Goal: Use online tool/utility

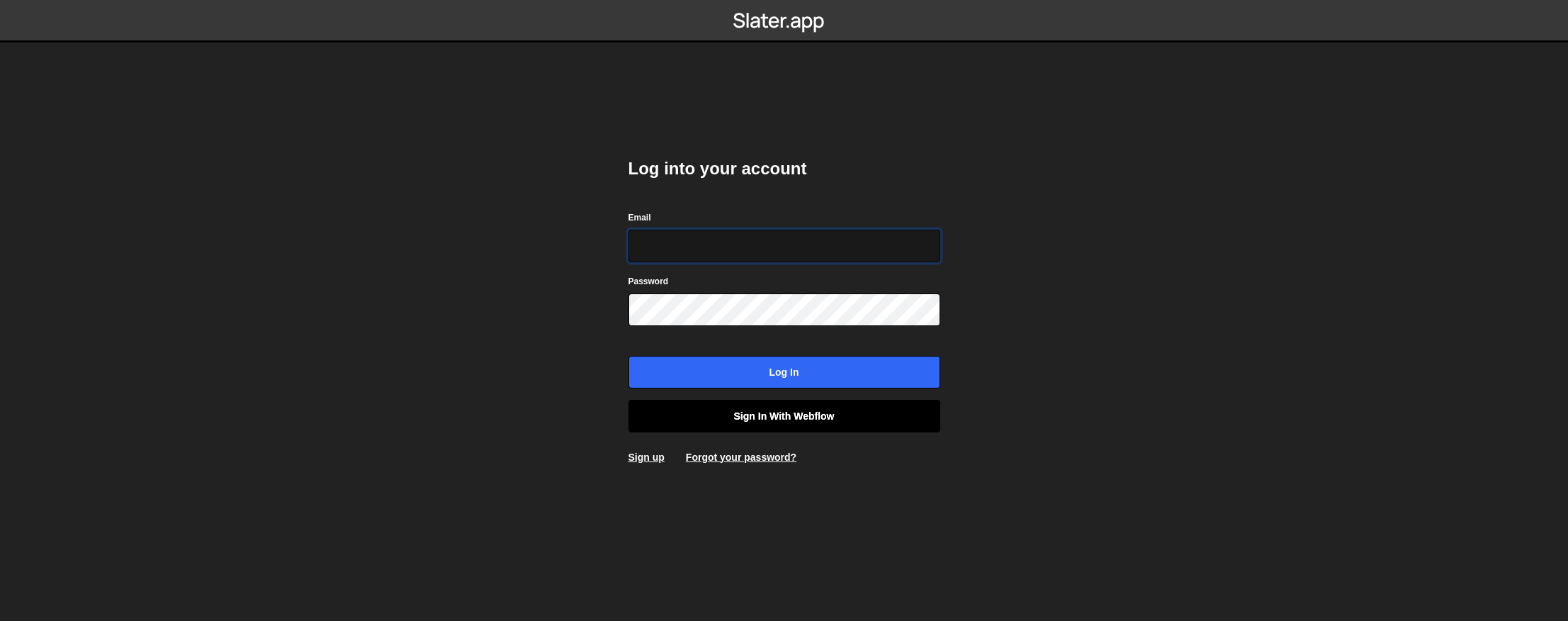
type input "[EMAIL_ADDRESS][DOMAIN_NAME]"
click at [805, 403] on link "Sign in with Webflow" at bounding box center [784, 416] width 312 height 32
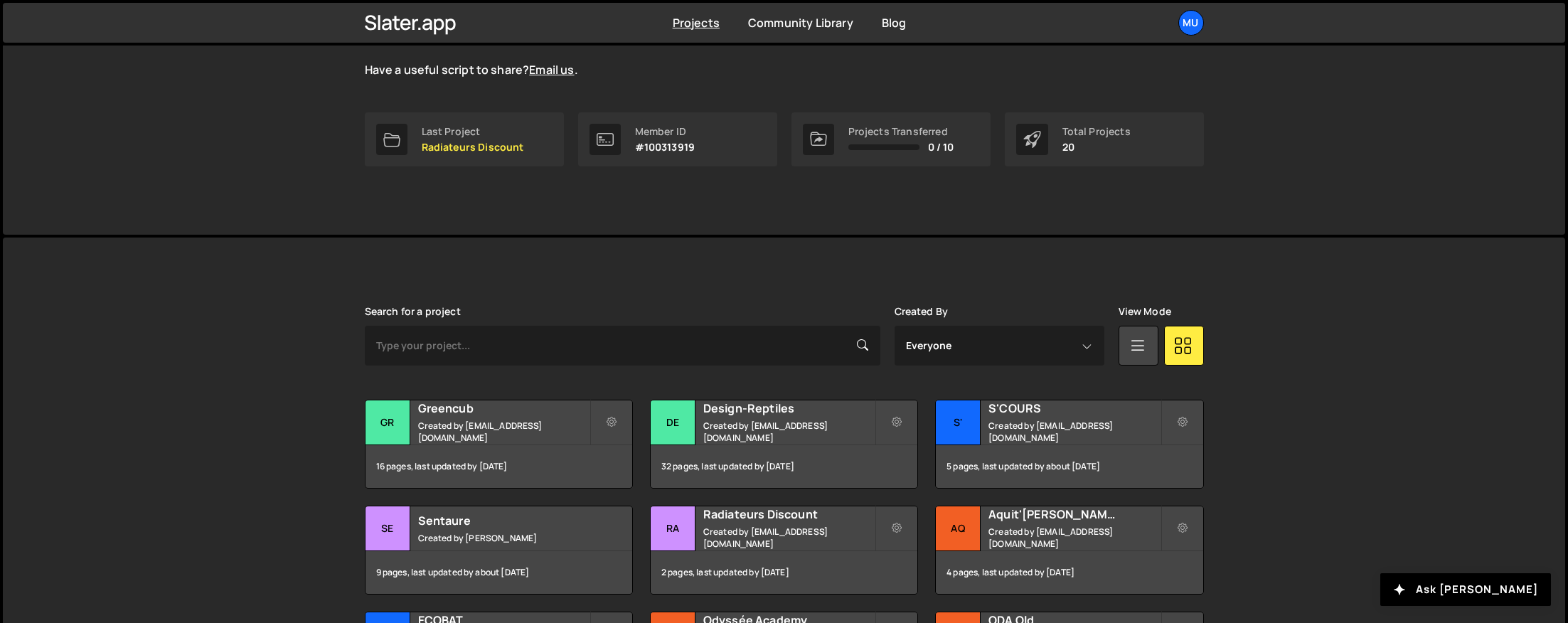
scroll to position [246, 0]
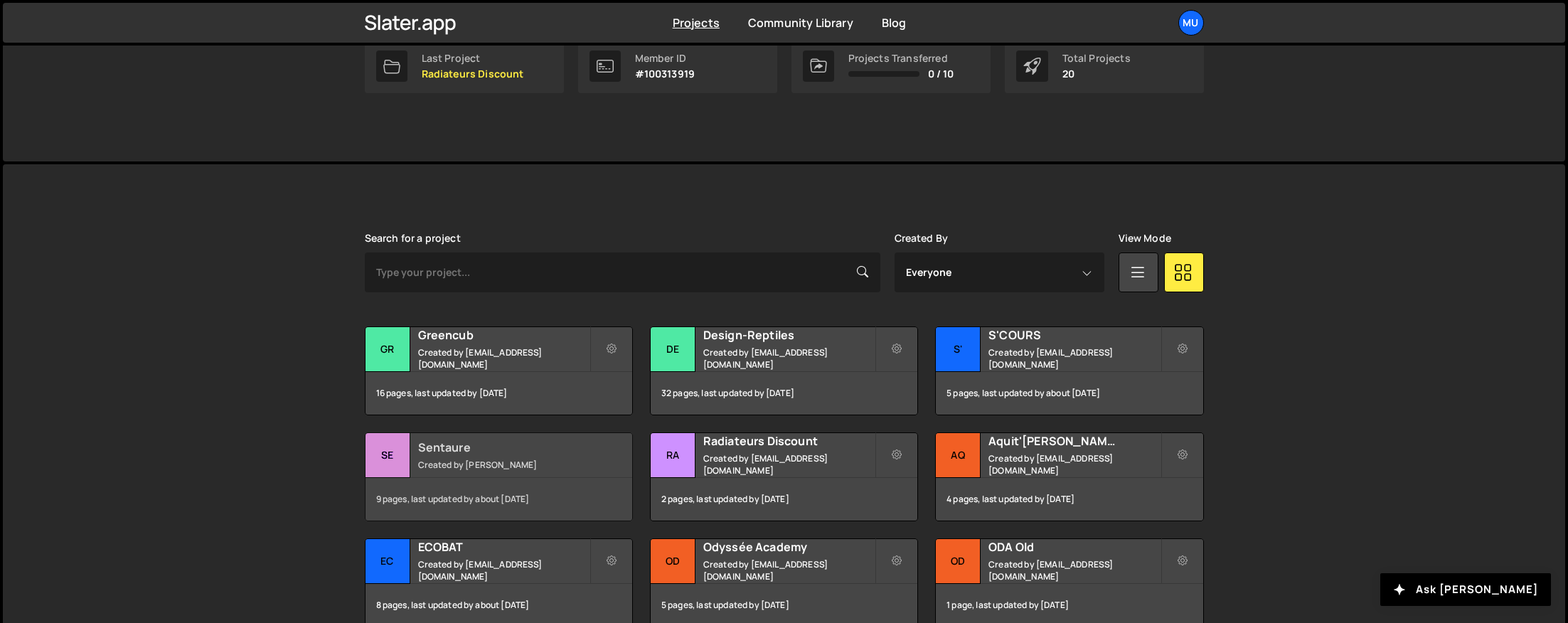
click at [446, 463] on small "Created by [PERSON_NAME]" at bounding box center [503, 465] width 171 height 12
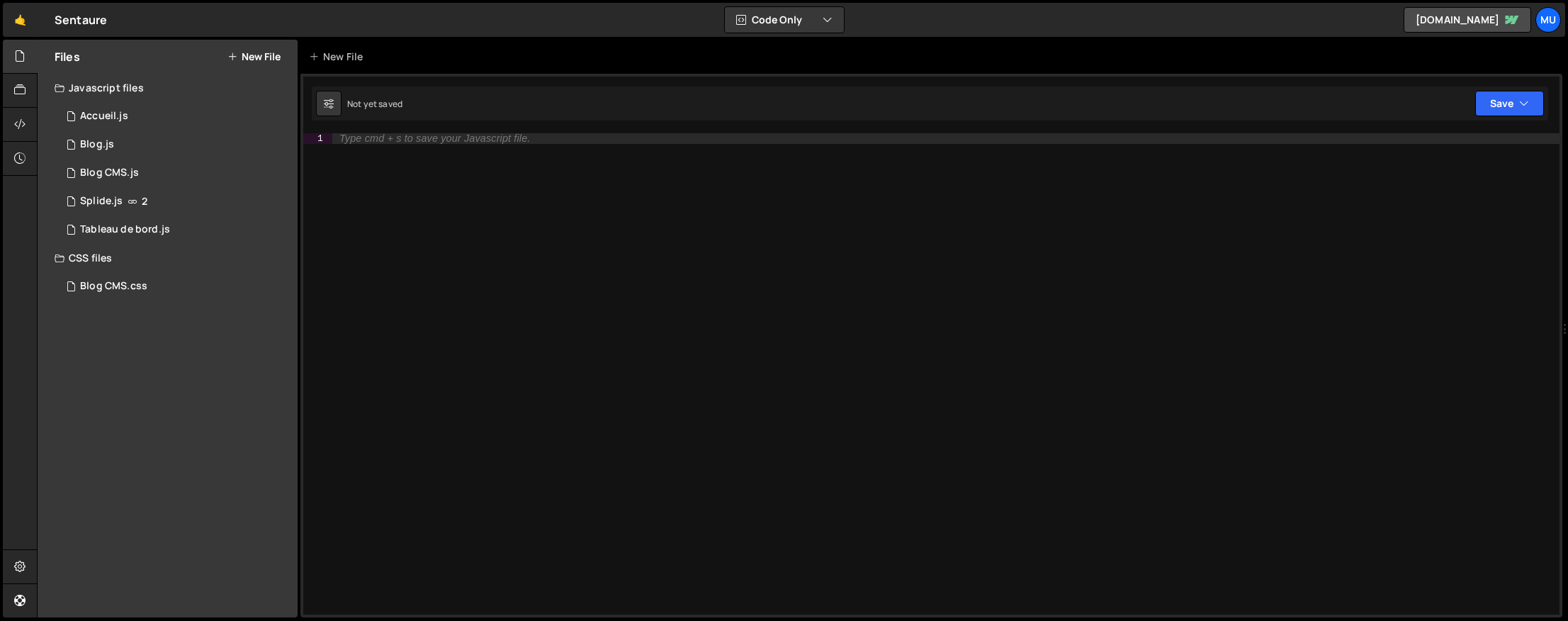
click at [444, 462] on div "Type cmd + s to save your Javascript file." at bounding box center [947, 384] width 1228 height 503
click at [119, 193] on div "14 Splide.js 2" at bounding box center [175, 201] width 243 height 29
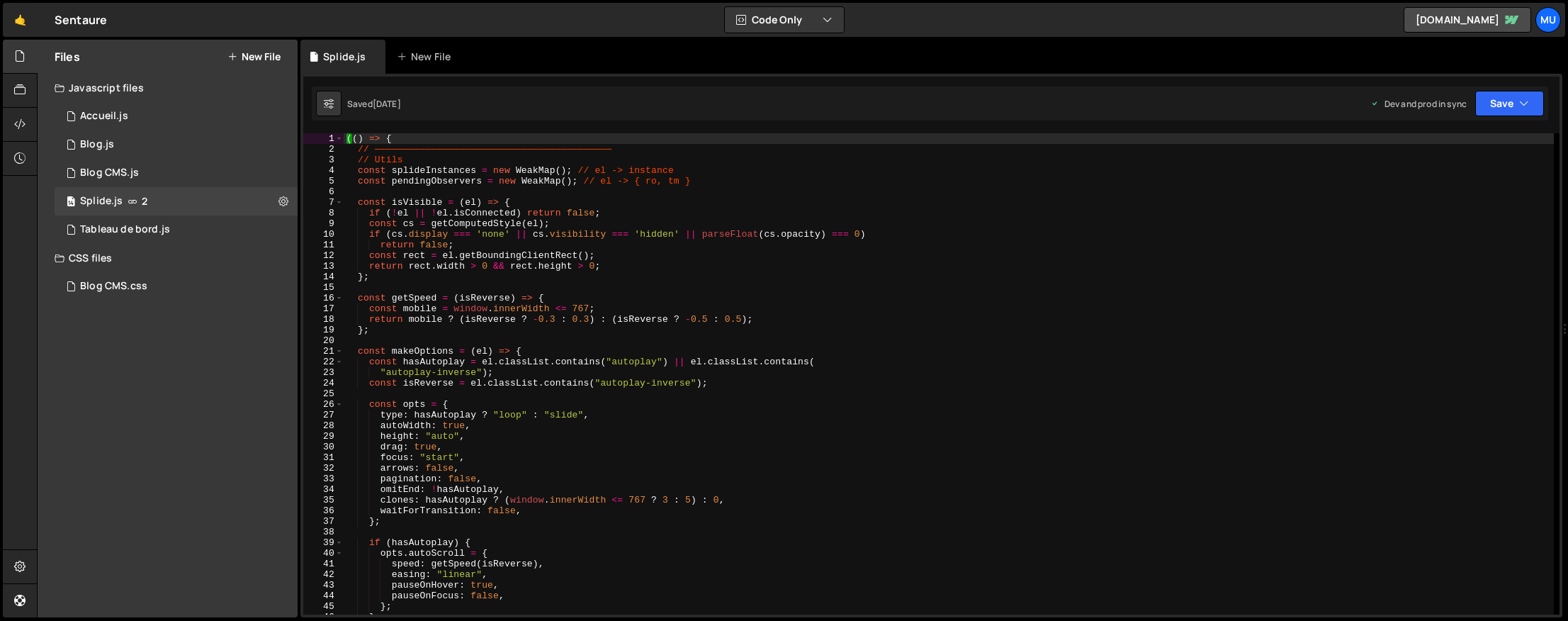
click at [528, 343] on div "(( ) => { // —————————————————————————————————————————— // Utils const splideIn…" at bounding box center [949, 384] width 1211 height 503
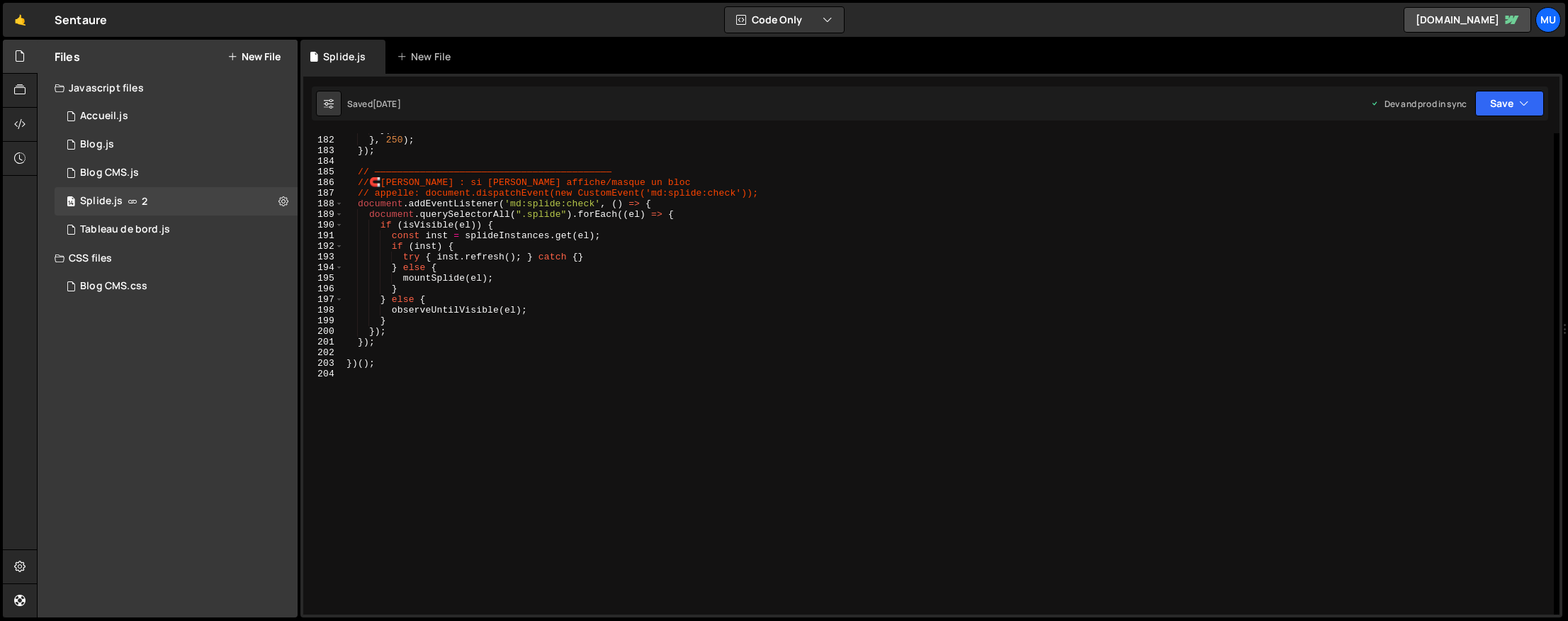
click at [565, 363] on div "}) ; } , 250 ) ; }) ; // —————————————————————————————————————————— // 🧲 Hook m…" at bounding box center [949, 375] width 1211 height 503
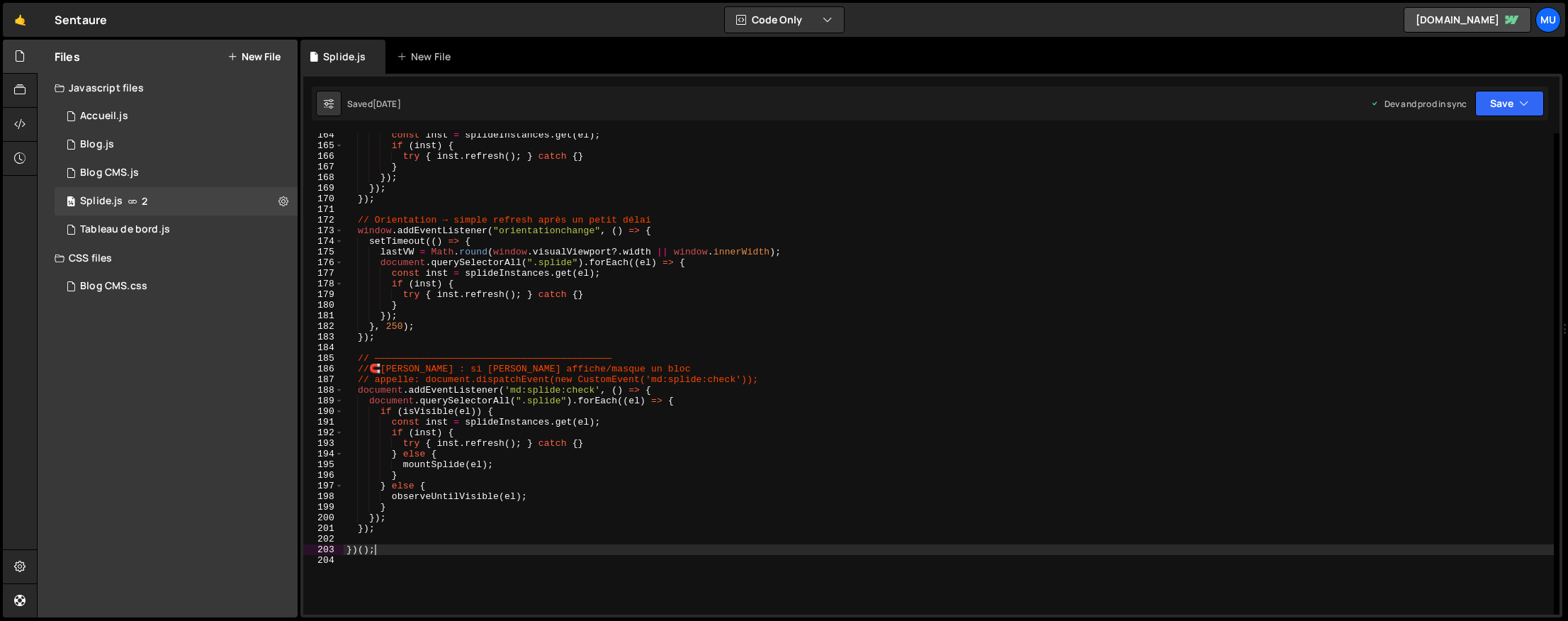
scroll to position [1693, 0]
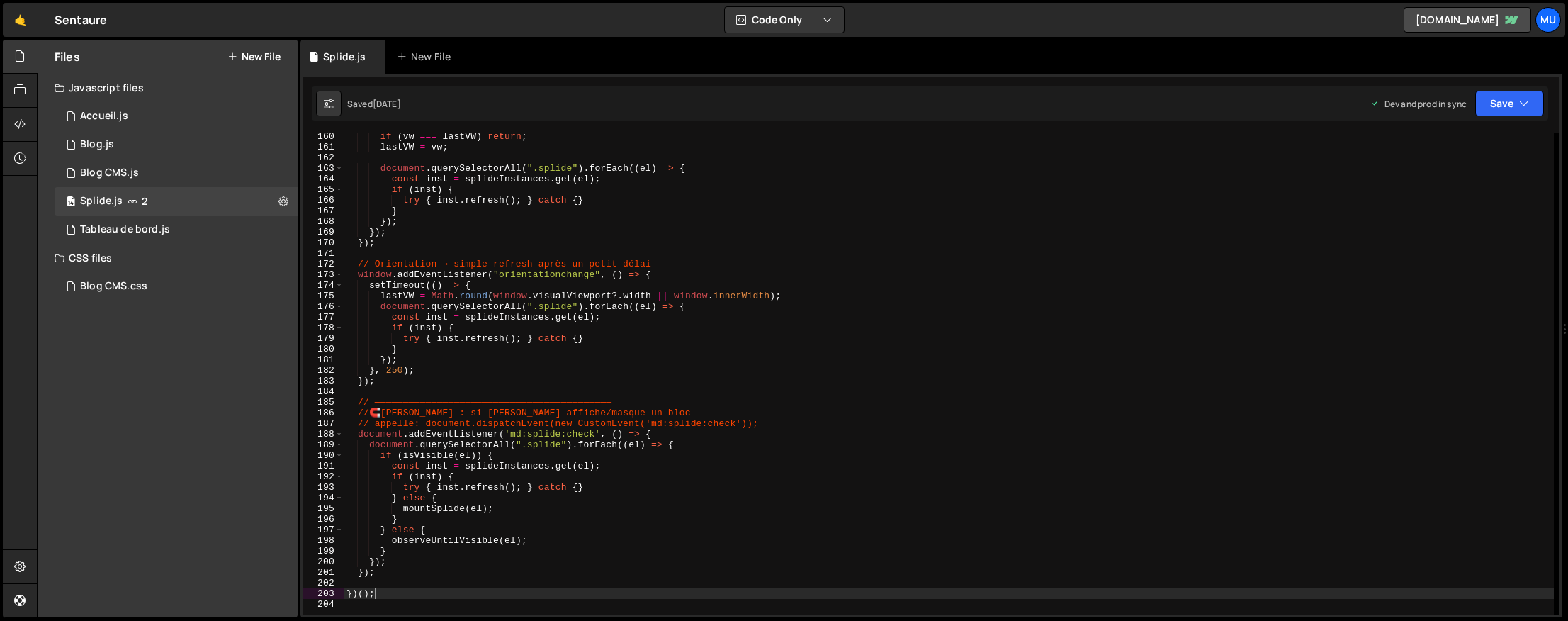
click at [562, 366] on div "if ( vw === lastVW ) return ; lastVW = vw ; document . querySelectorAll ( ".spl…" at bounding box center [949, 383] width 1211 height 503
type textarea "}, 250);"
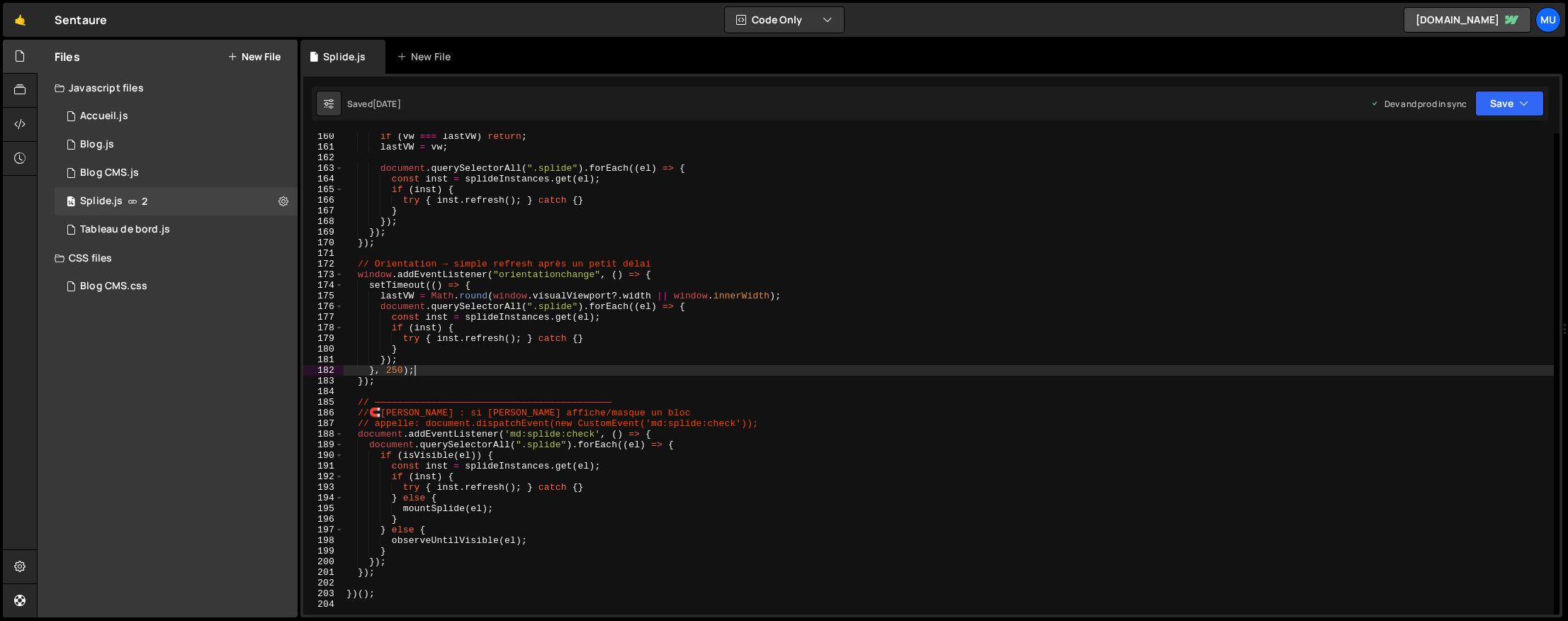
click at [562, 366] on div "if ( vw === lastVW ) return ; lastVW = vw ; document . querySelectorAll ( ".spl…" at bounding box center [949, 383] width 1211 height 503
